Goal: Check status: Check status

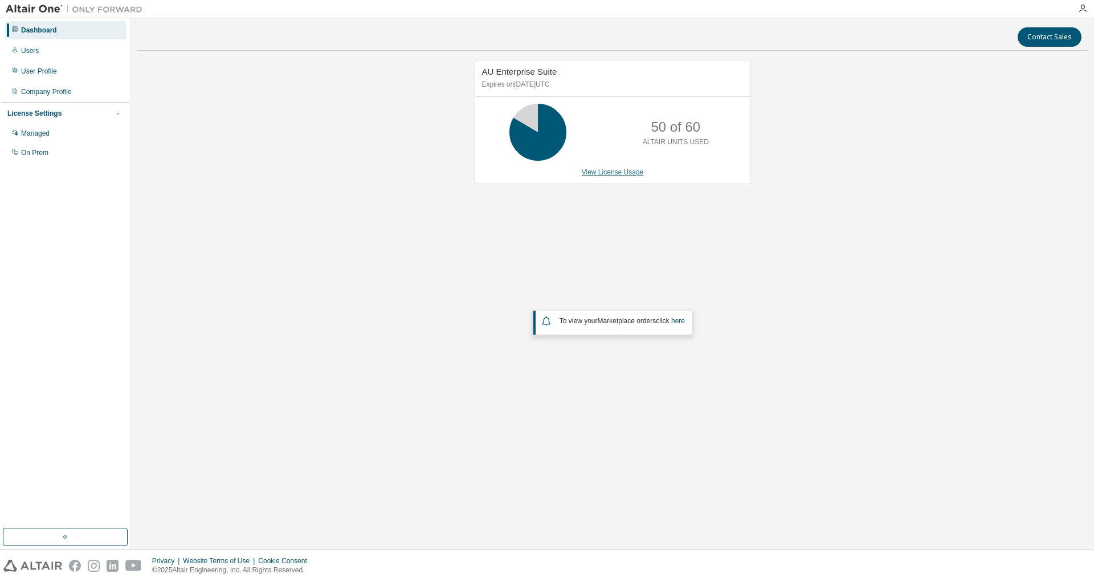
click at [614, 171] on link "View License Usage" at bounding box center [613, 172] width 62 height 8
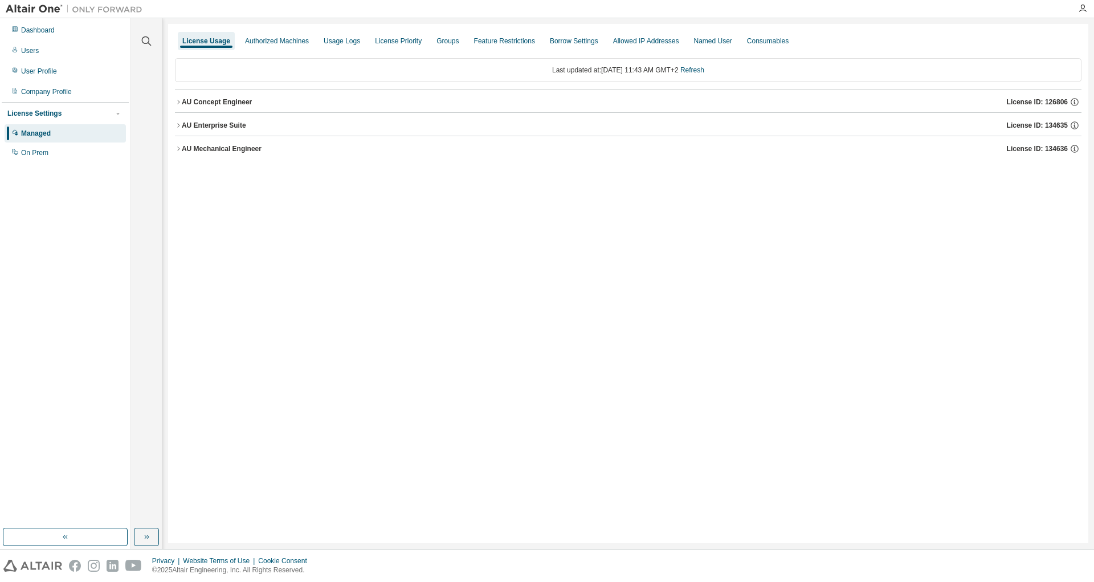
click at [175, 127] on icon "button" at bounding box center [178, 125] width 7 height 7
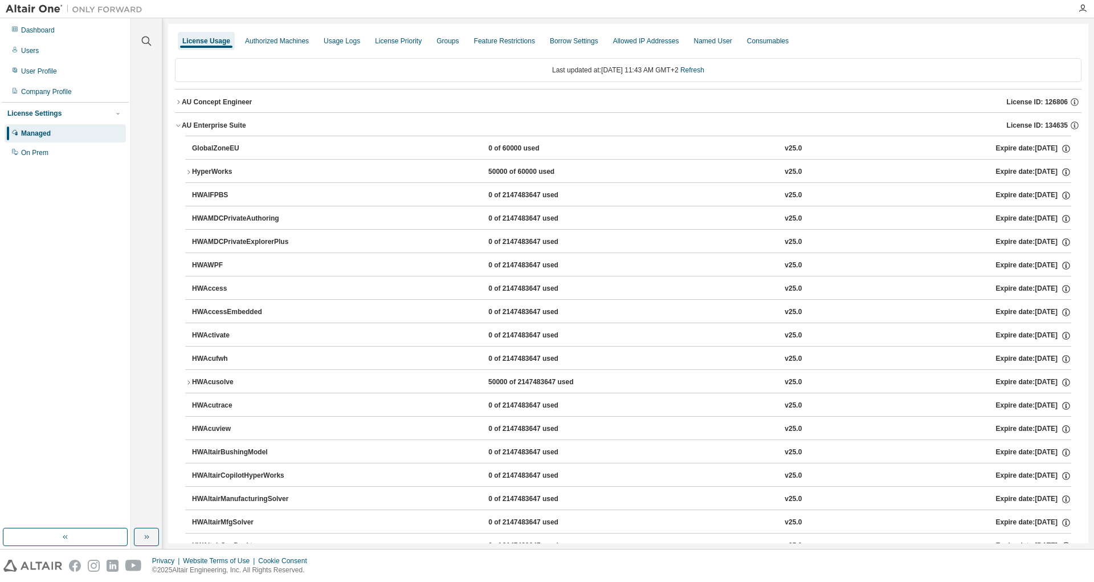
click at [189, 174] on icon "button" at bounding box center [188, 172] width 7 height 7
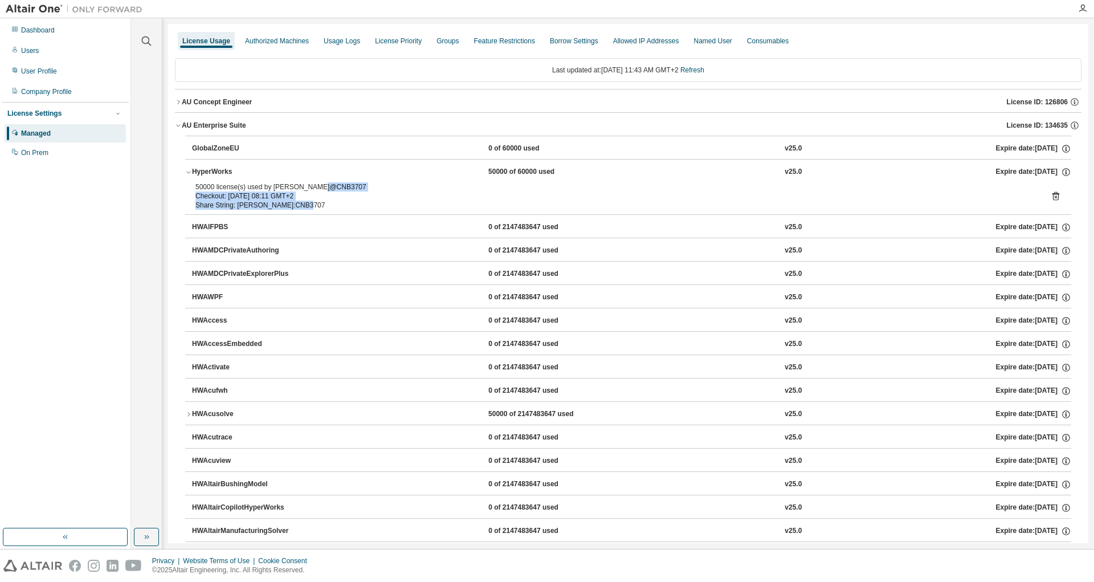
drag, startPoint x: 311, startPoint y: 189, endPoint x: 349, endPoint y: 201, distance: 40.2
click at [349, 201] on div "50000 license(s) used by [PERSON_NAME]@CNB3707 Checkout: [DATE] 08:11 GMT+2 Sha…" at bounding box center [614, 195] width 838 height 27
click at [189, 414] on icon "button" at bounding box center [188, 414] width 2 height 4
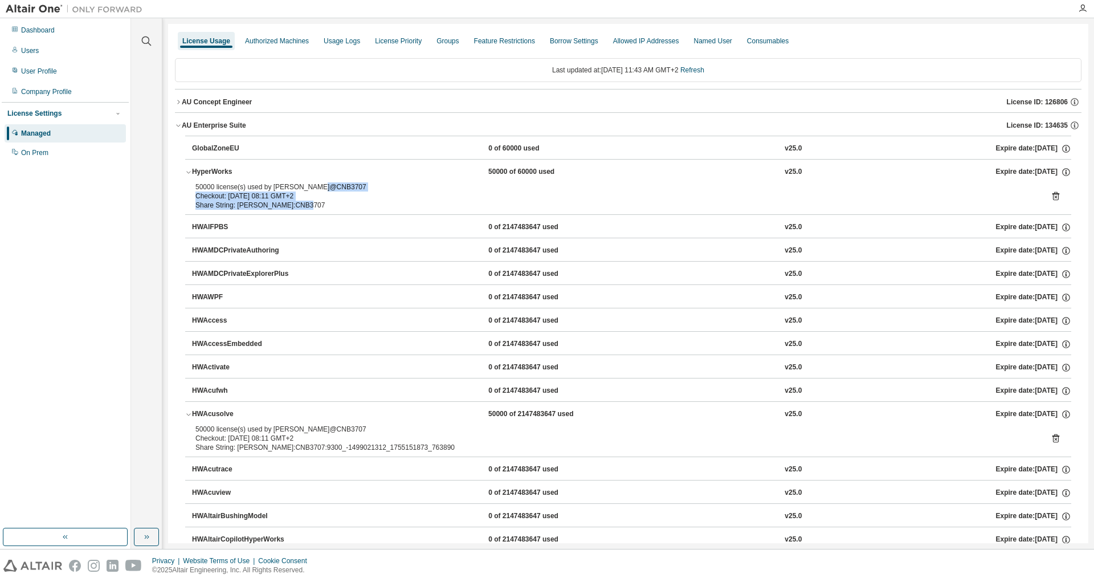
click at [177, 100] on icon "button" at bounding box center [178, 102] width 7 height 7
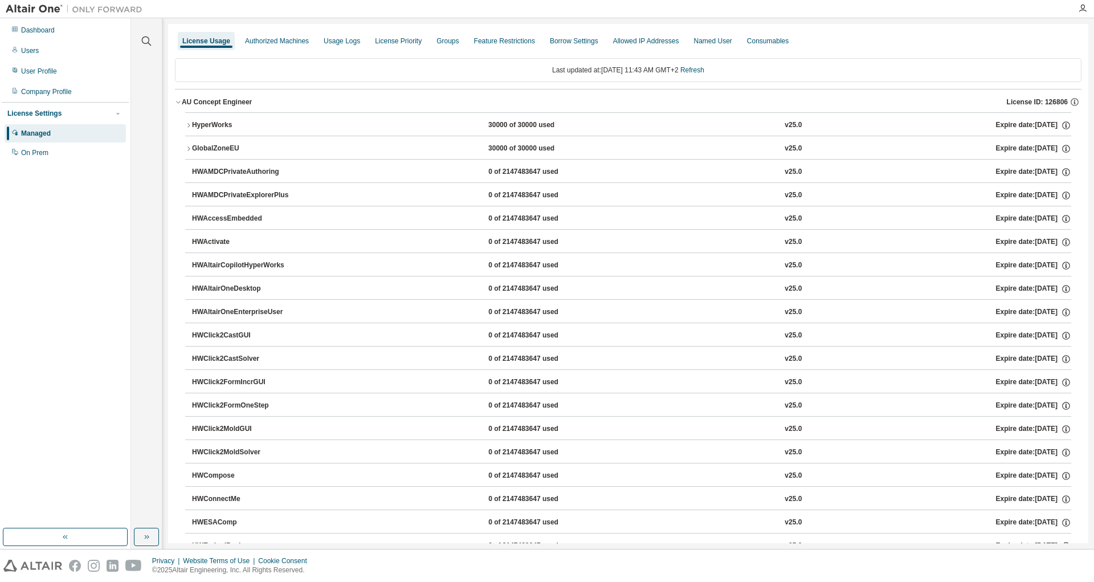
click at [191, 126] on icon "button" at bounding box center [188, 125] width 7 height 7
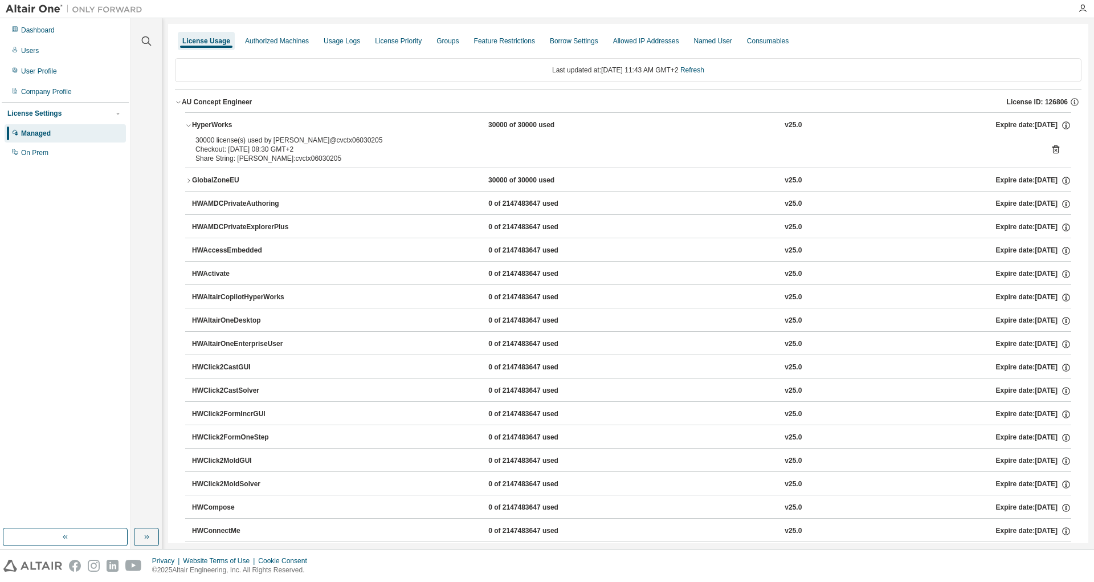
click at [191, 126] on icon "button" at bounding box center [188, 125] width 7 height 7
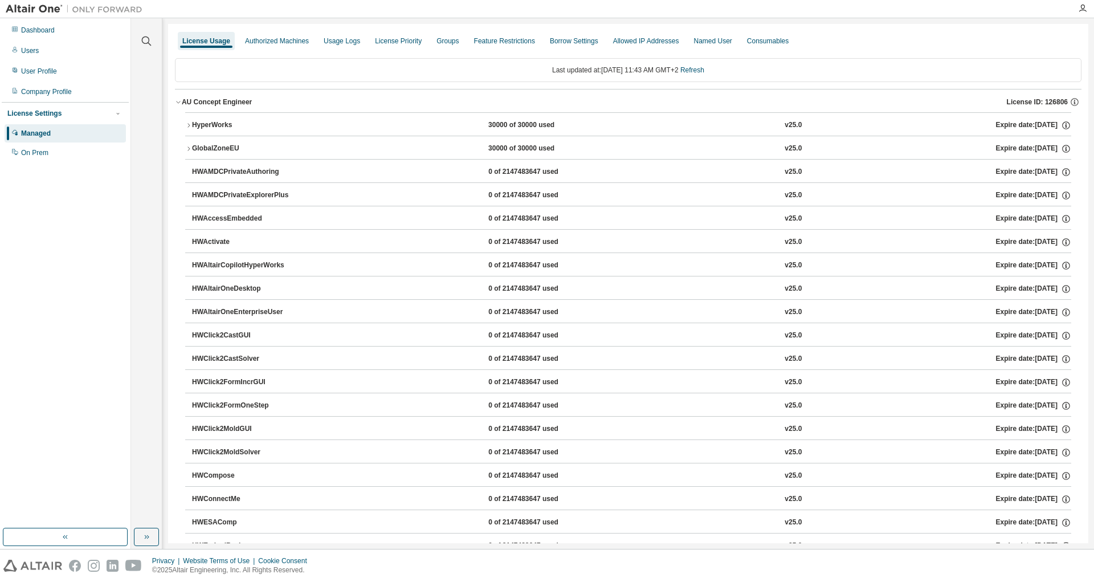
click at [189, 149] on icon "button" at bounding box center [188, 148] width 7 height 7
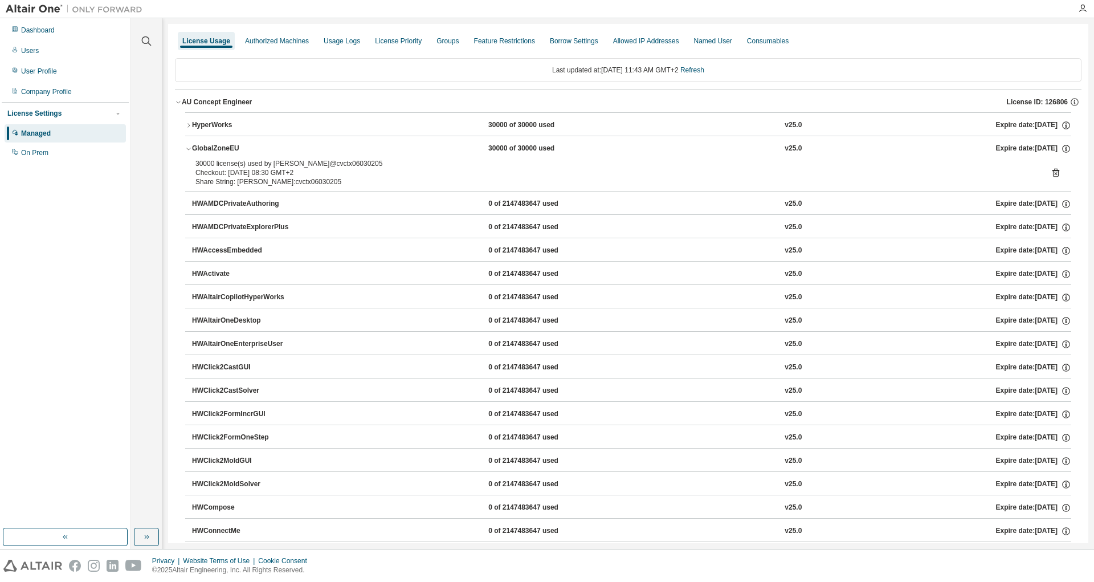
click at [189, 149] on icon "button" at bounding box center [188, 148] width 7 height 7
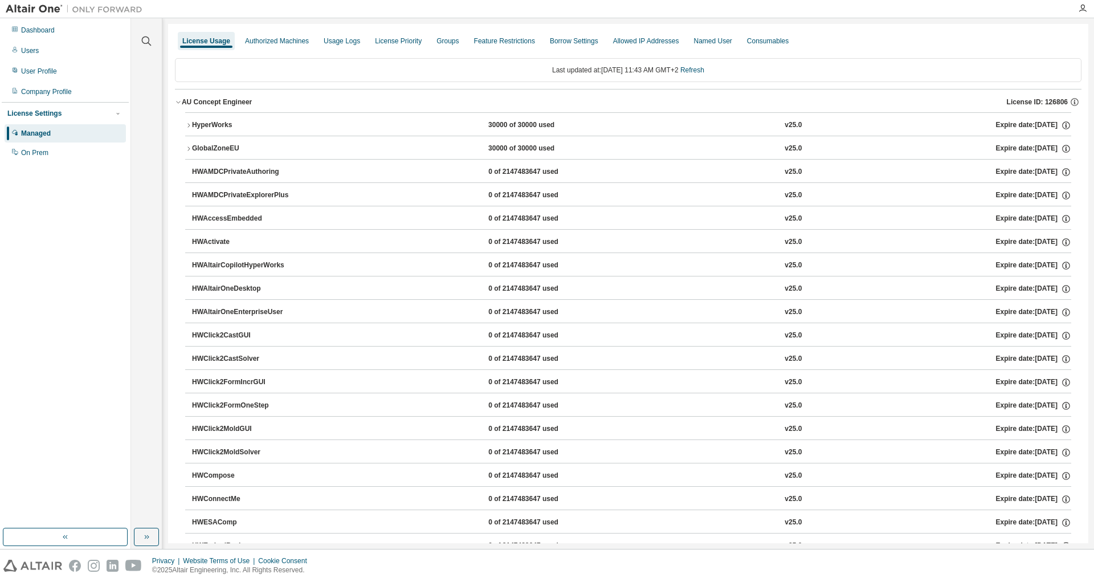
click at [178, 100] on icon "button" at bounding box center [178, 102] width 7 height 7
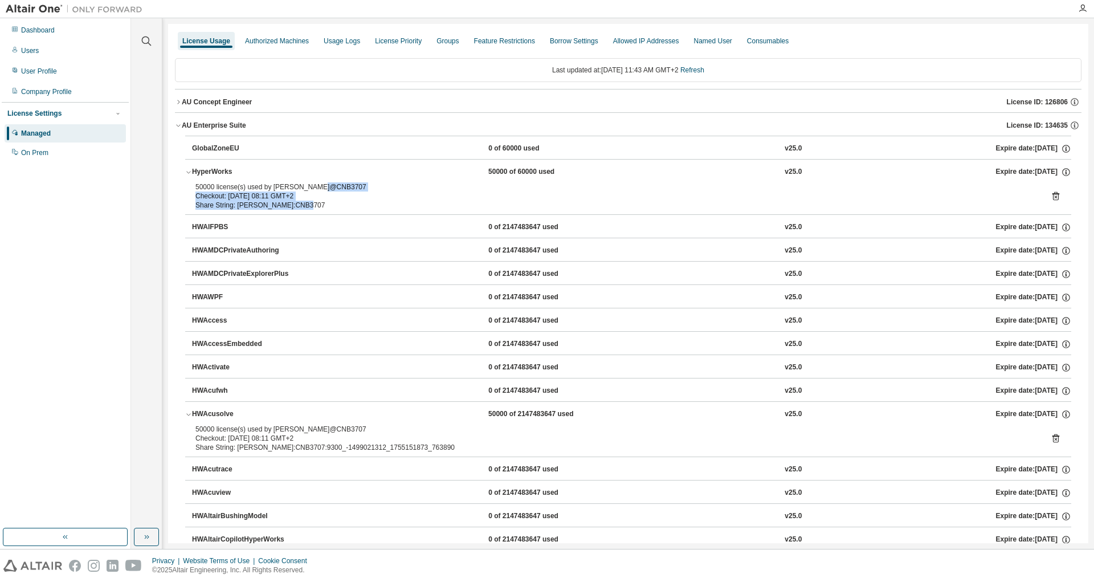
click at [177, 126] on icon "button" at bounding box center [178, 125] width 7 height 7
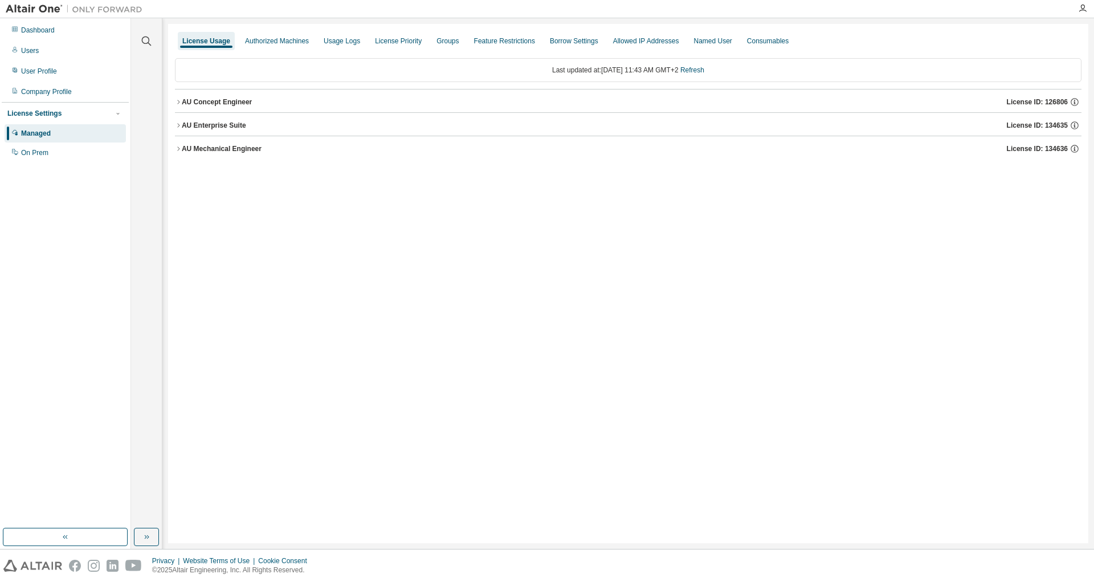
click at [179, 149] on icon "button" at bounding box center [178, 148] width 2 height 4
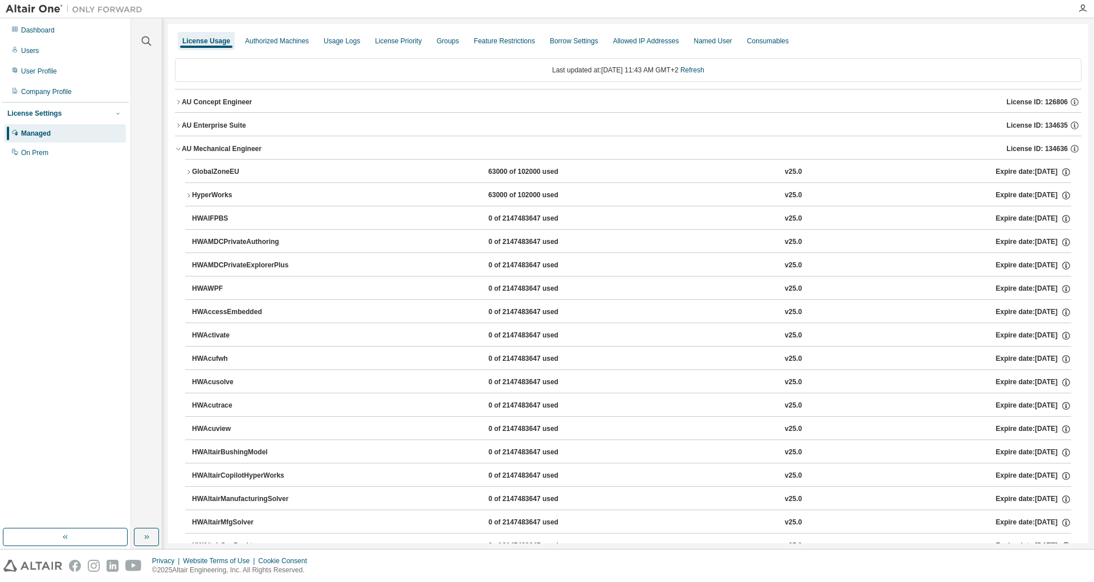
click at [190, 195] on icon "button" at bounding box center [188, 195] width 7 height 7
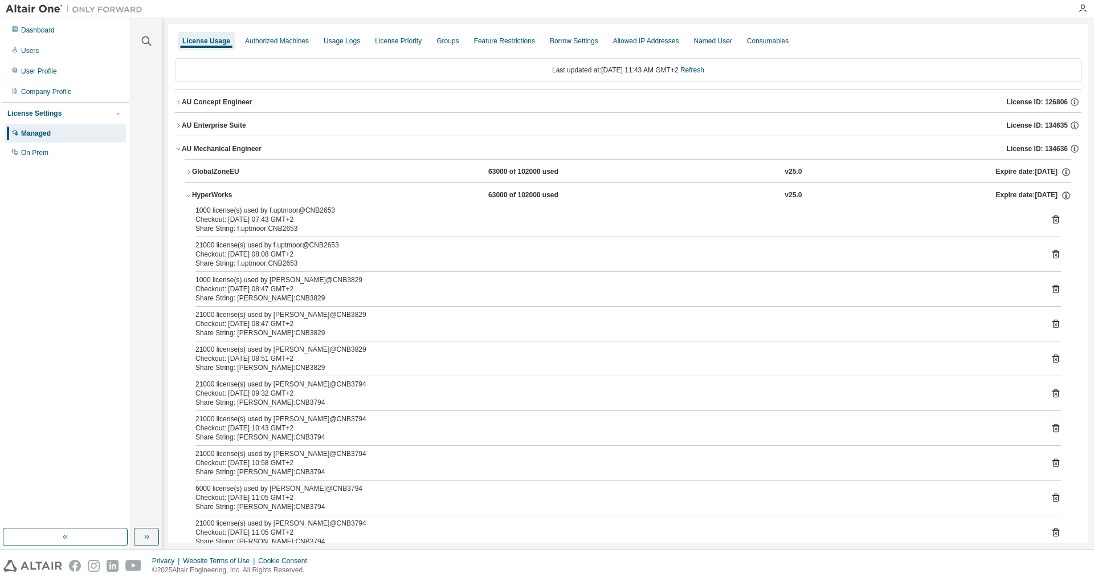
click at [188, 192] on span "button" at bounding box center [188, 195] width 7 height 7
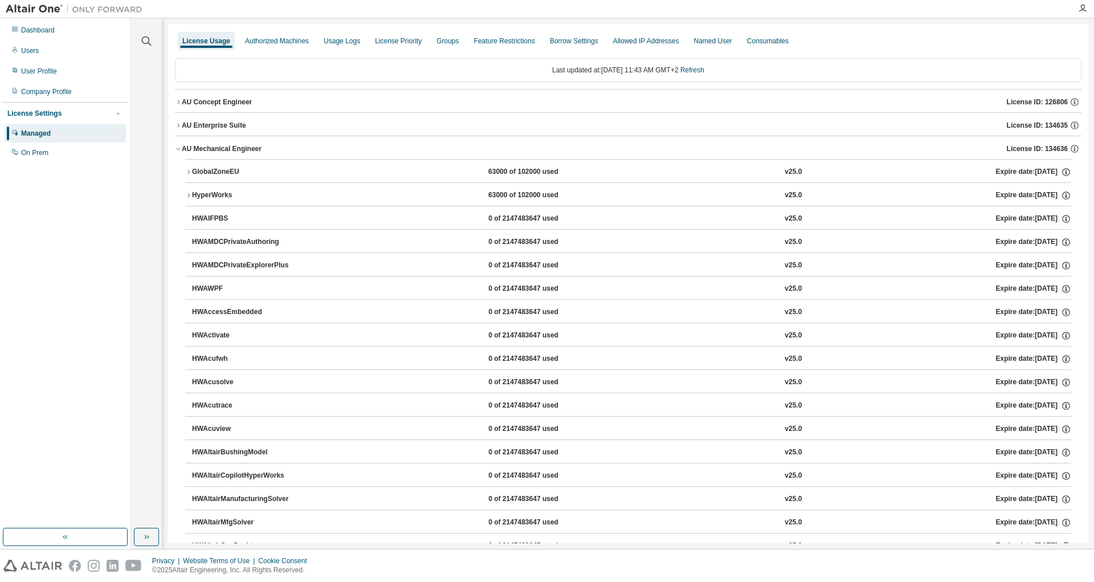
click at [179, 151] on icon "button" at bounding box center [178, 148] width 7 height 7
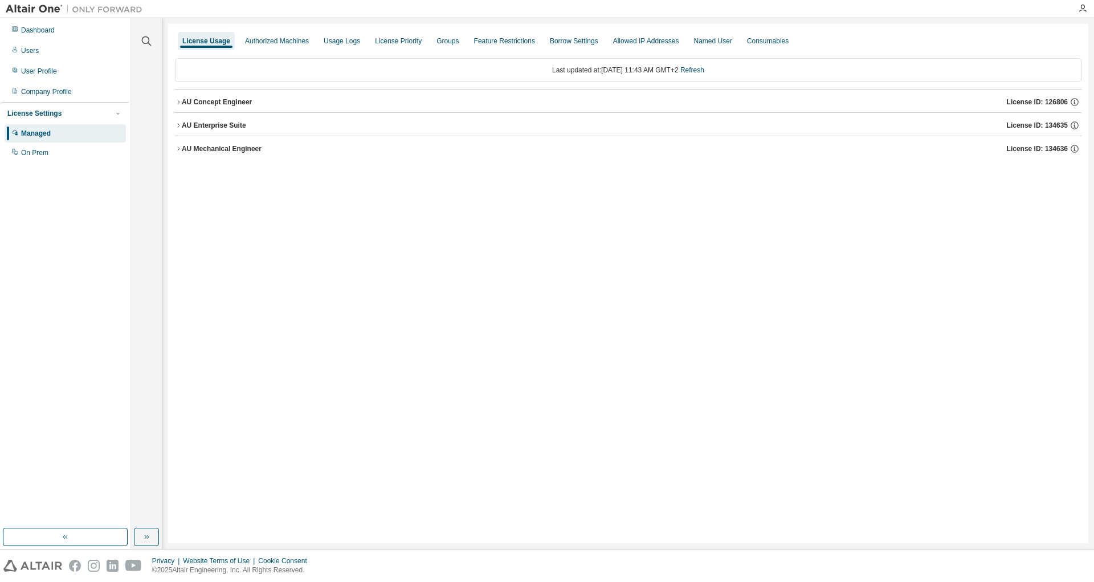
click at [177, 125] on icon "button" at bounding box center [178, 125] width 7 height 7
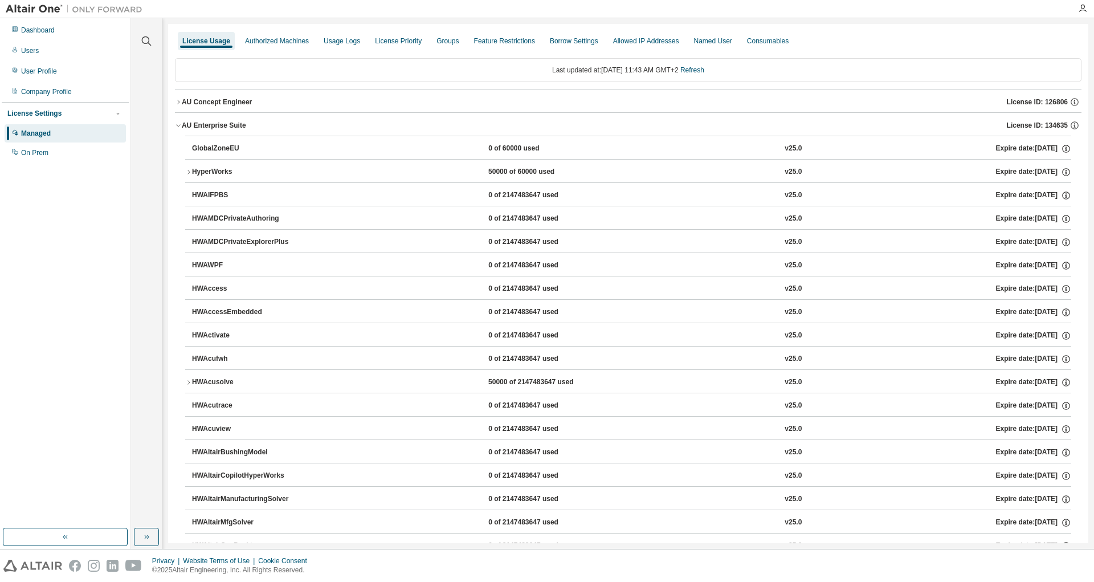
click at [189, 174] on icon "button" at bounding box center [188, 172] width 7 height 7
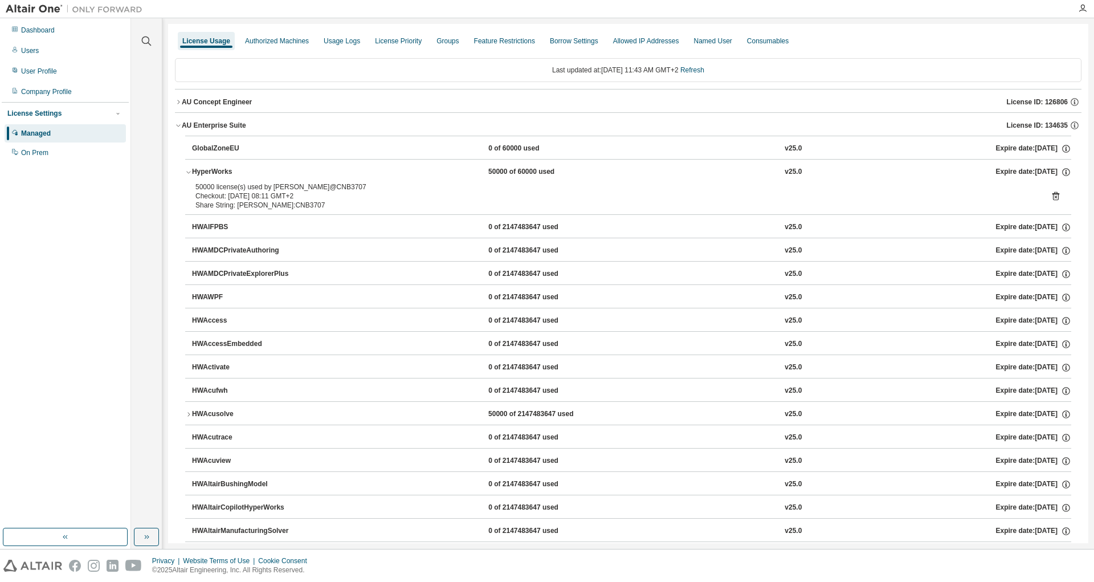
click at [190, 170] on icon "button" at bounding box center [188, 172] width 7 height 7
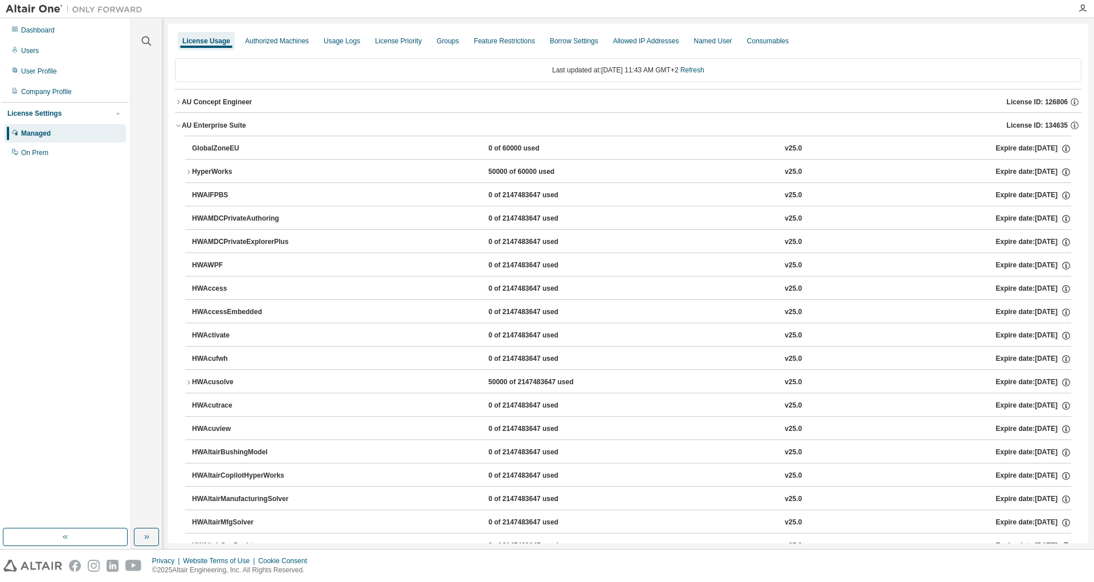
click at [190, 170] on icon "button" at bounding box center [188, 172] width 7 height 7
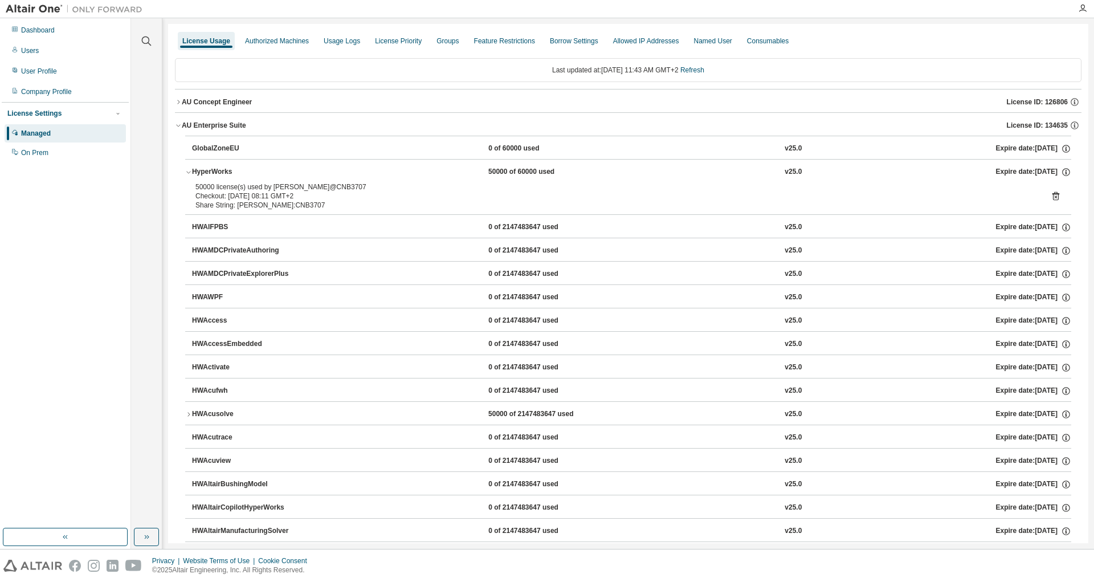
click at [190, 170] on icon "button" at bounding box center [188, 172] width 7 height 7
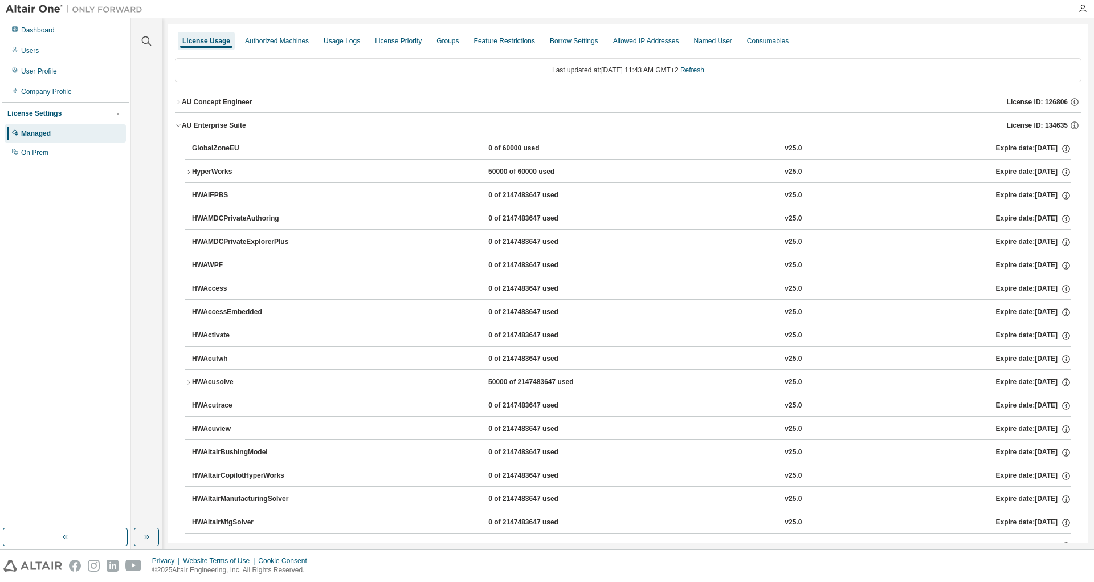
click at [187, 383] on icon "button" at bounding box center [188, 382] width 7 height 7
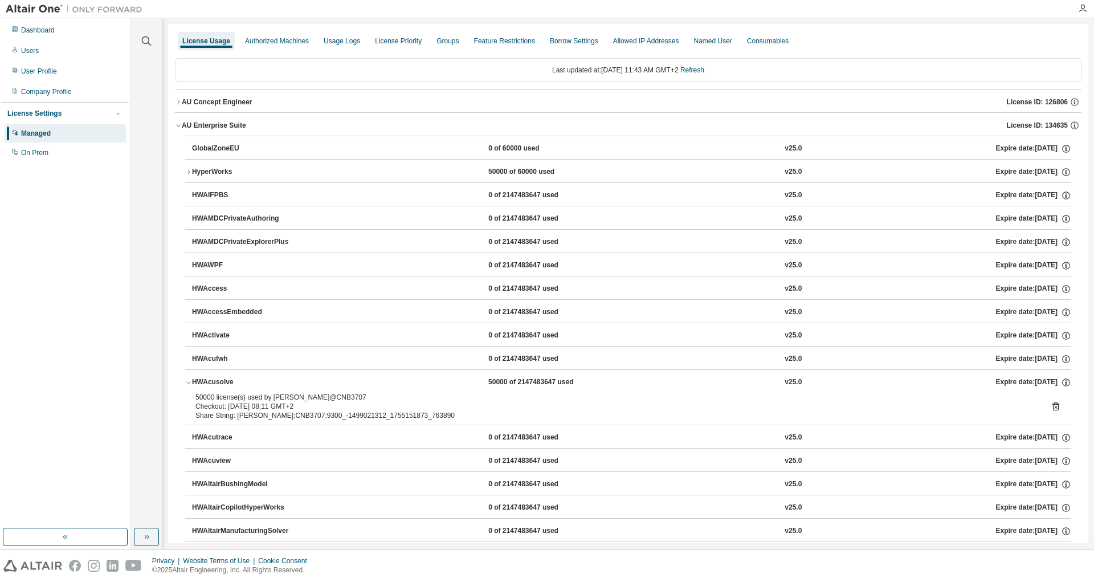
click at [187, 383] on icon "button" at bounding box center [188, 382] width 7 height 7
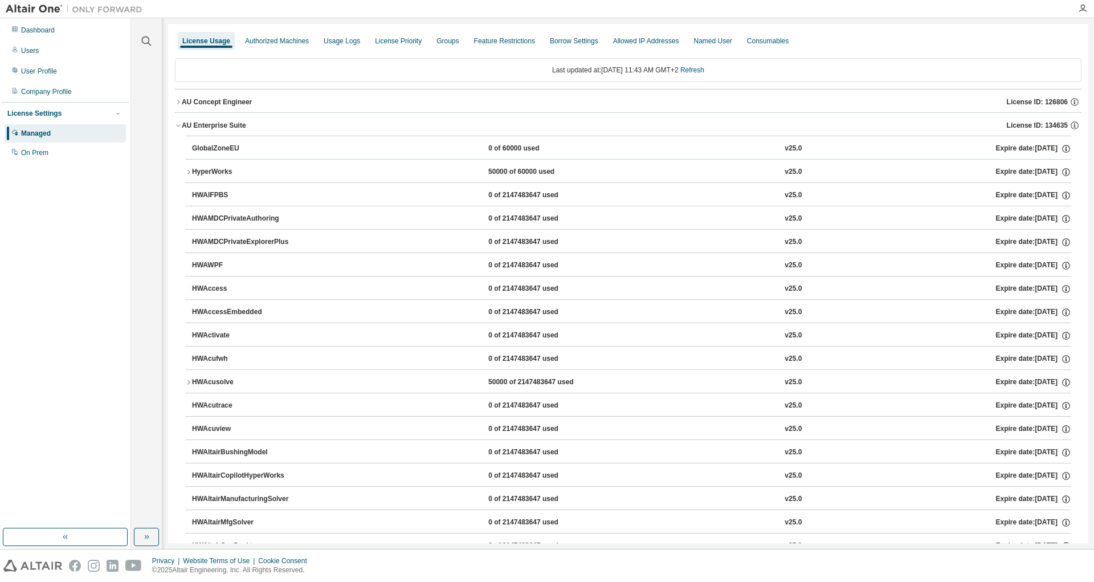
click at [189, 172] on icon "button" at bounding box center [188, 172] width 7 height 7
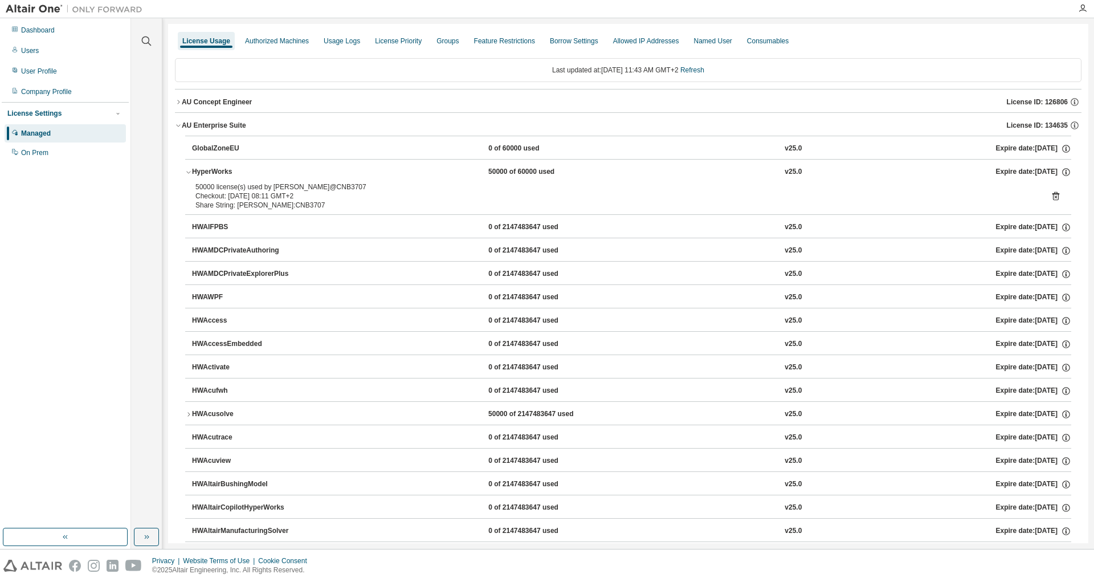
click at [189, 172] on icon "button" at bounding box center [188, 172] width 7 height 7
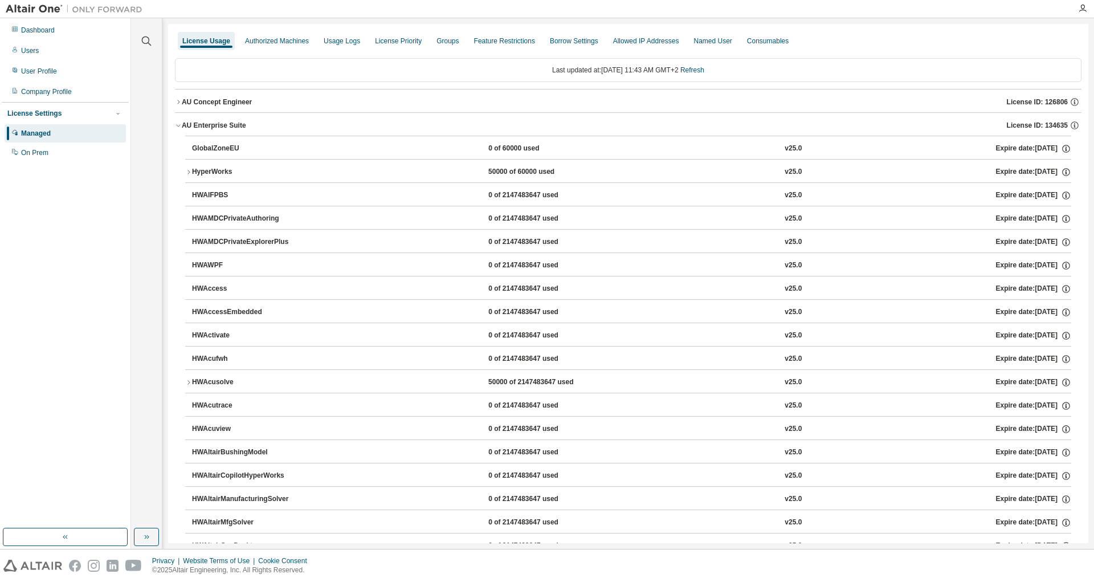
click at [177, 128] on icon "button" at bounding box center [178, 125] width 7 height 7
